Goal: Transaction & Acquisition: Obtain resource

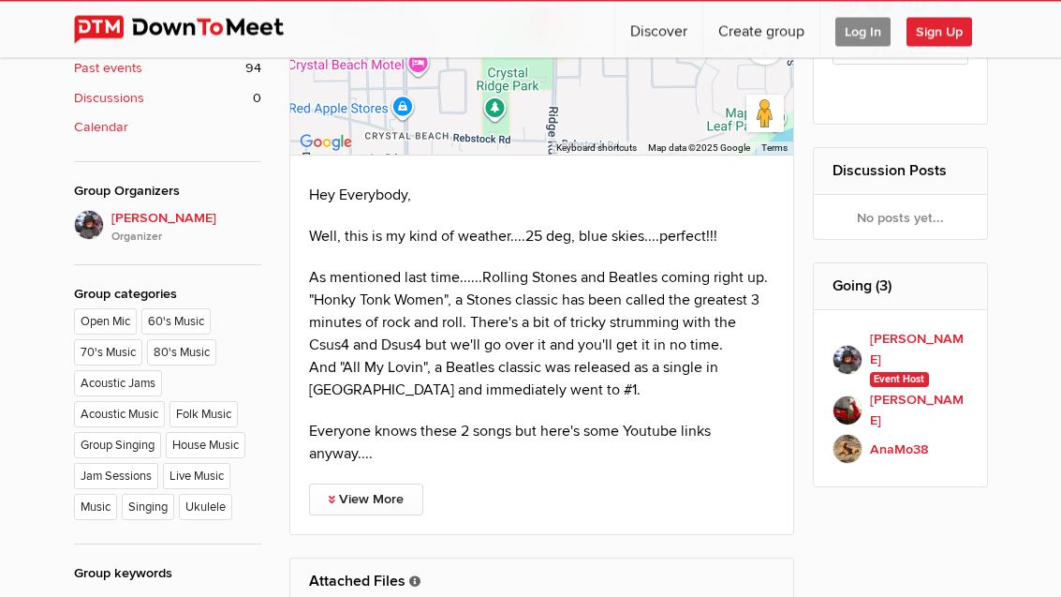
scroll to position [804, 0]
click at [387, 498] on link "View More" at bounding box center [366, 499] width 114 height 32
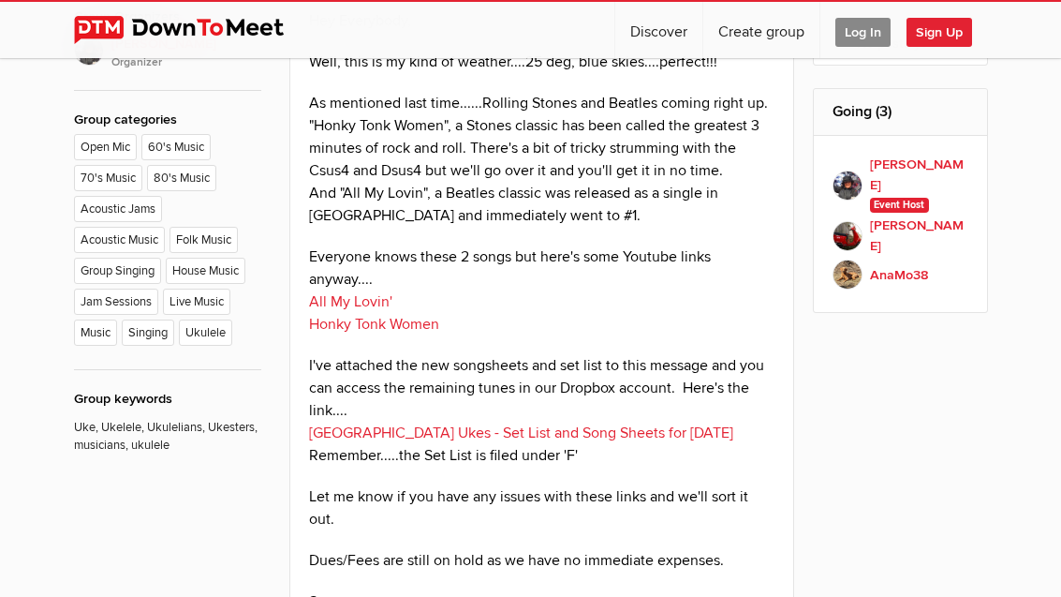
click at [747, 273] on p "Everyone knows these 2 songs but here's some Youtube links anyway.... All My Lo…" at bounding box center [542, 290] width 467 height 90
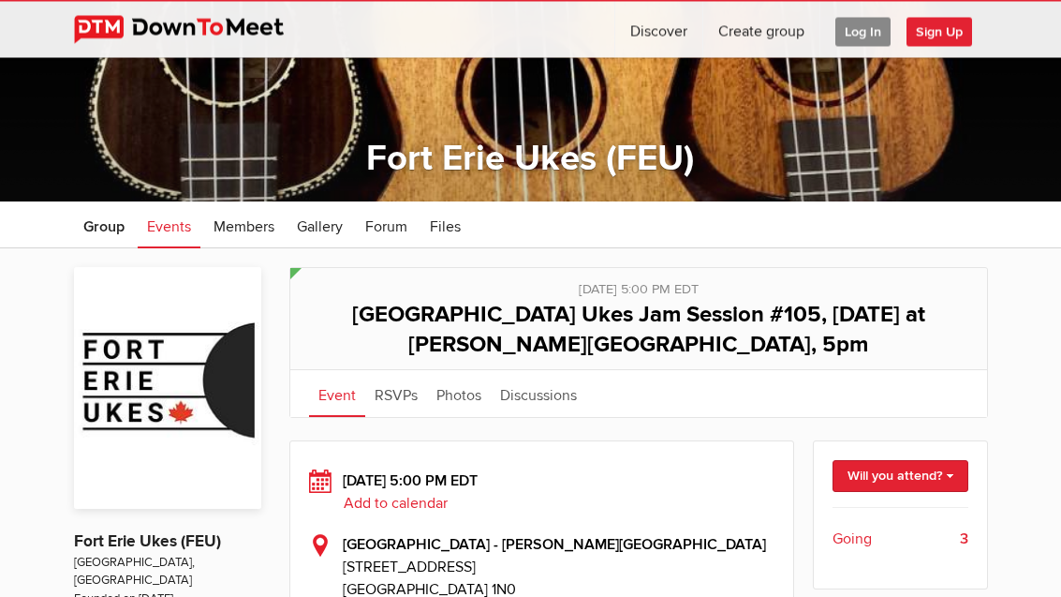
scroll to position [108, 0]
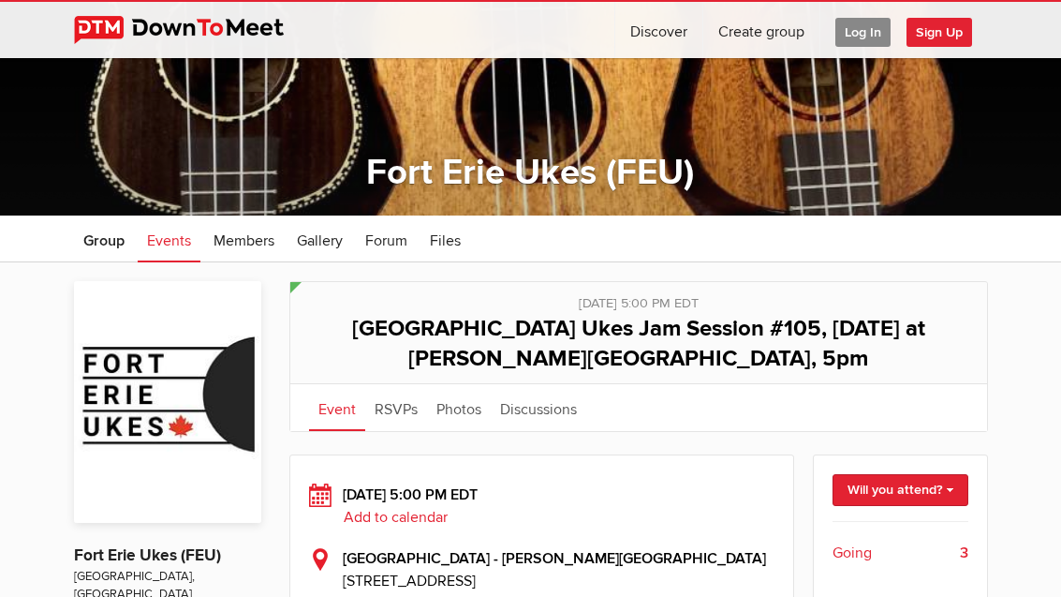
click at [868, 28] on span "Log In" at bounding box center [863, 32] width 55 height 29
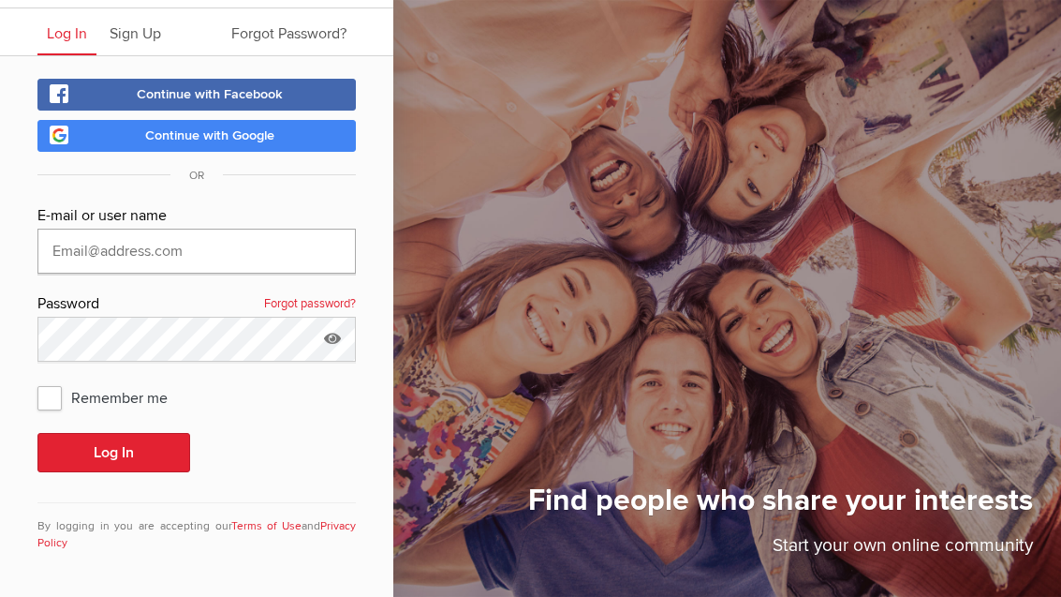
click at [197, 254] on input "text" at bounding box center [196, 251] width 319 height 45
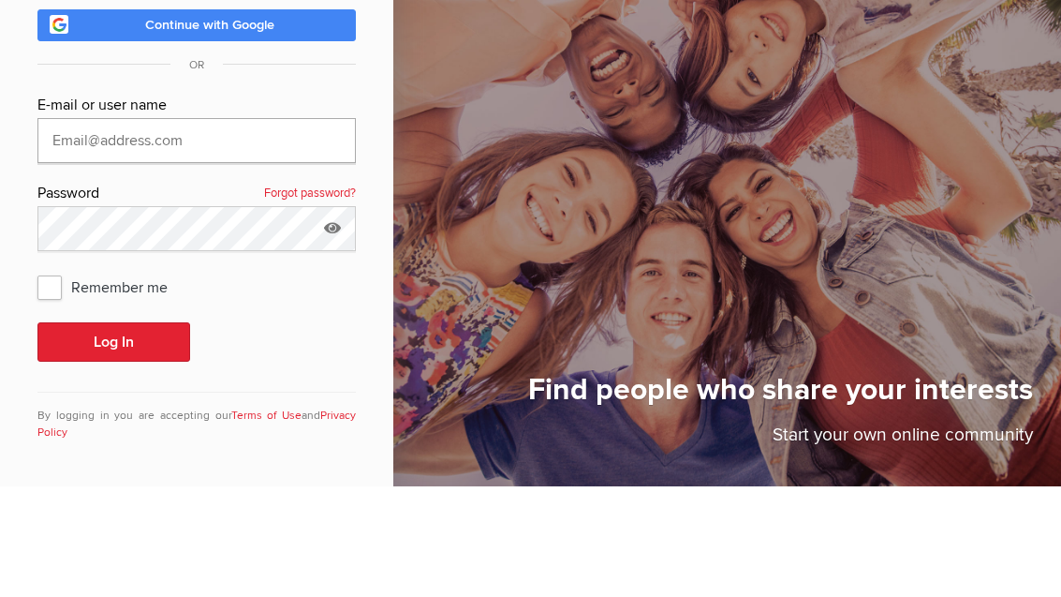
click at [301, 229] on input "text" at bounding box center [196, 251] width 319 height 45
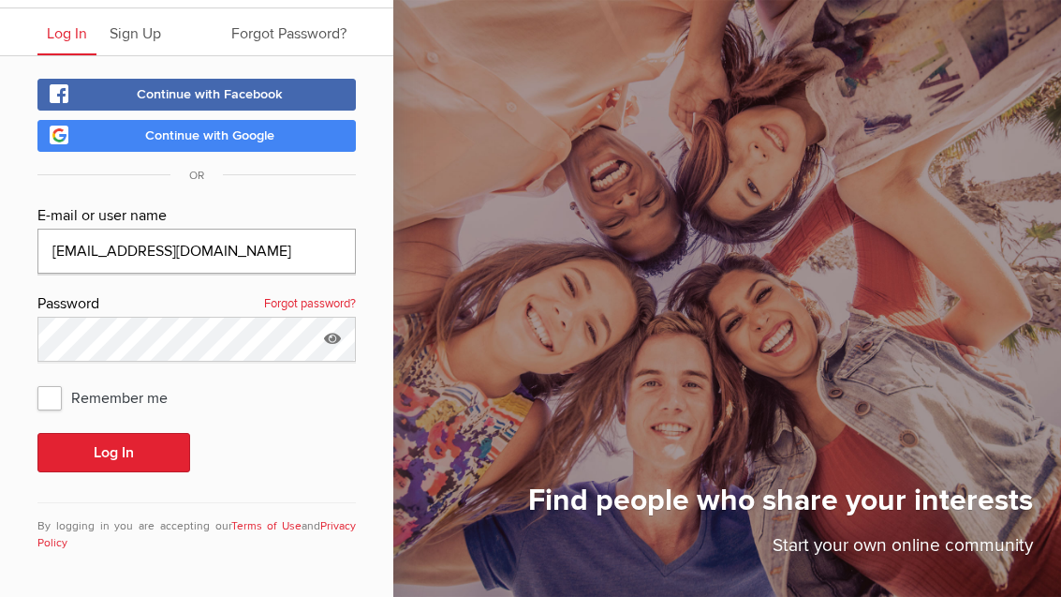
type input "[EMAIL_ADDRESS][DOMAIN_NAME]"
click at [134, 453] on button "Log In" at bounding box center [113, 452] width 153 height 39
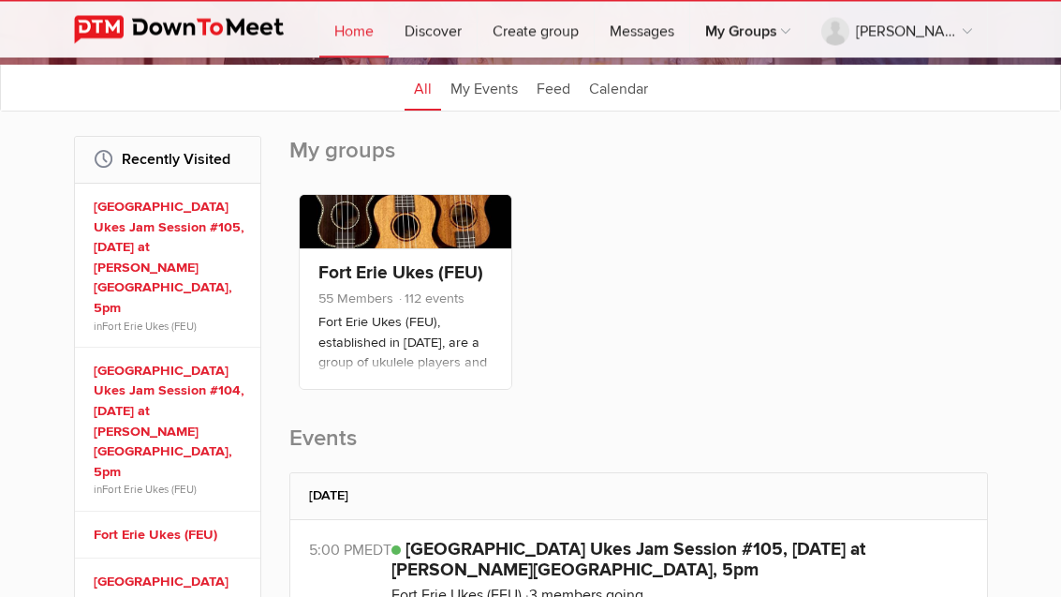
scroll to position [218, 0]
click at [422, 318] on p "Fort Erie Ukes (FEU), established in [DATE], are a group of ukulele players and…" at bounding box center [406, 359] width 175 height 94
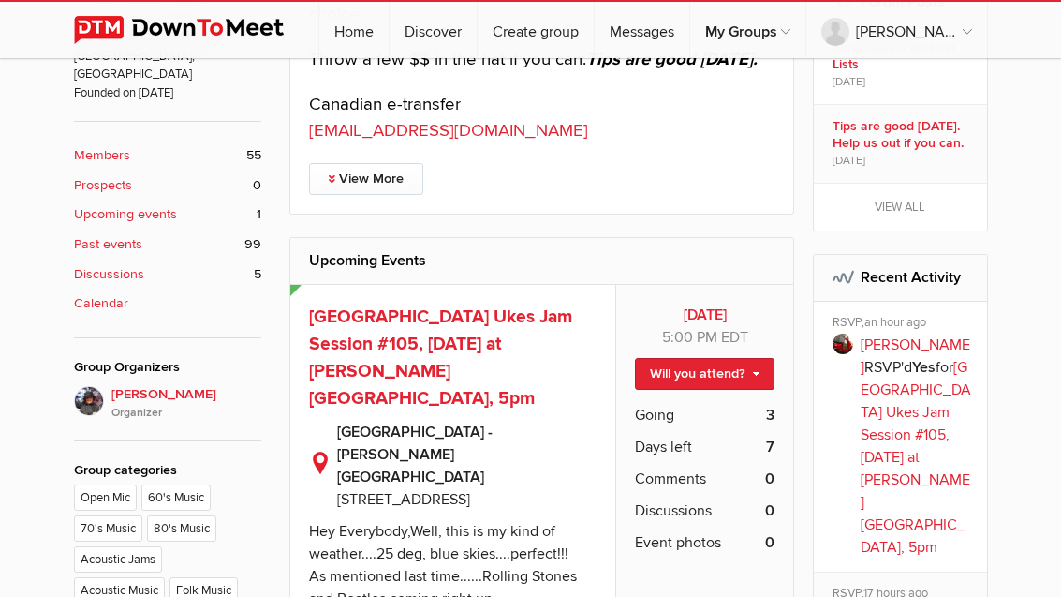
scroll to position [646, 0]
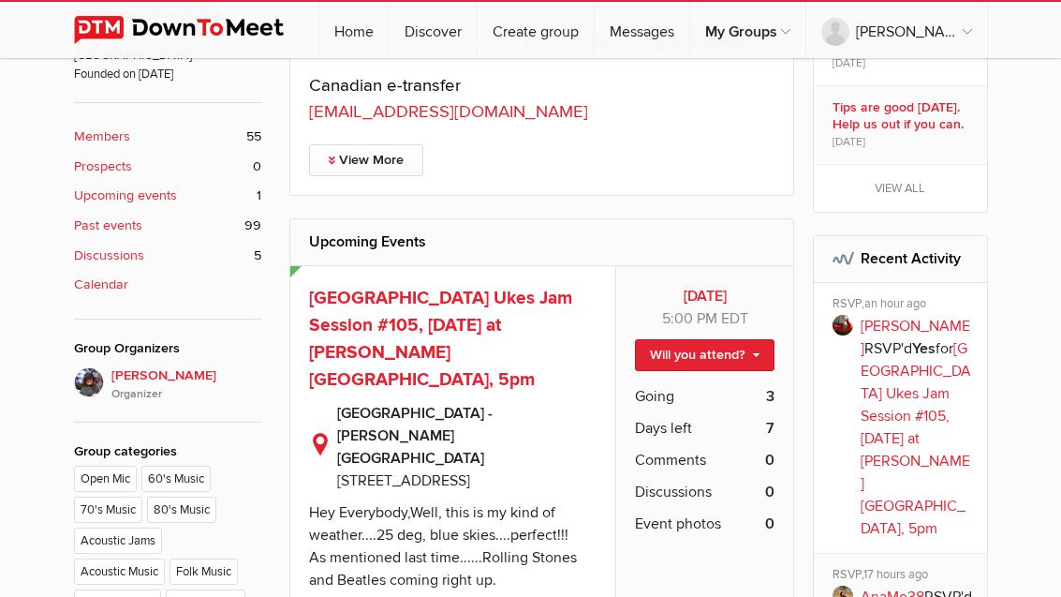
click at [482, 310] on span "[GEOGRAPHIC_DATA] Ukes Jam Session #105, [DATE] at [PERSON_NAME][GEOGRAPHIC_DAT…" at bounding box center [440, 338] width 263 height 103
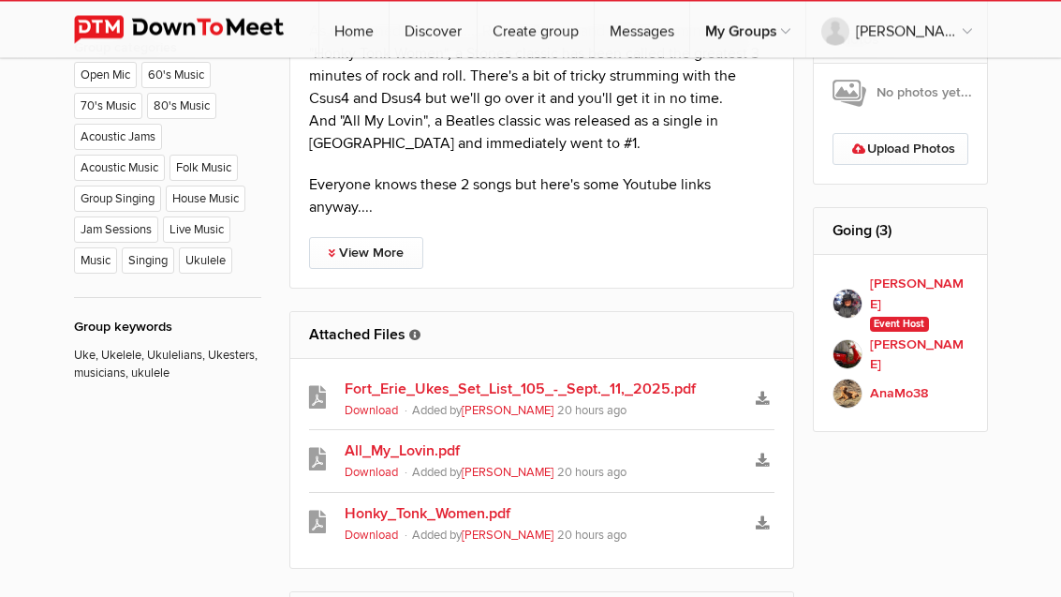
scroll to position [1048, 0]
click at [649, 393] on link "Fort_Erie_Ukes_Set_List_105_-_Sept._11,_2025.pdf" at bounding box center [542, 390] width 395 height 22
